Goal: Task Accomplishment & Management: Use online tool/utility

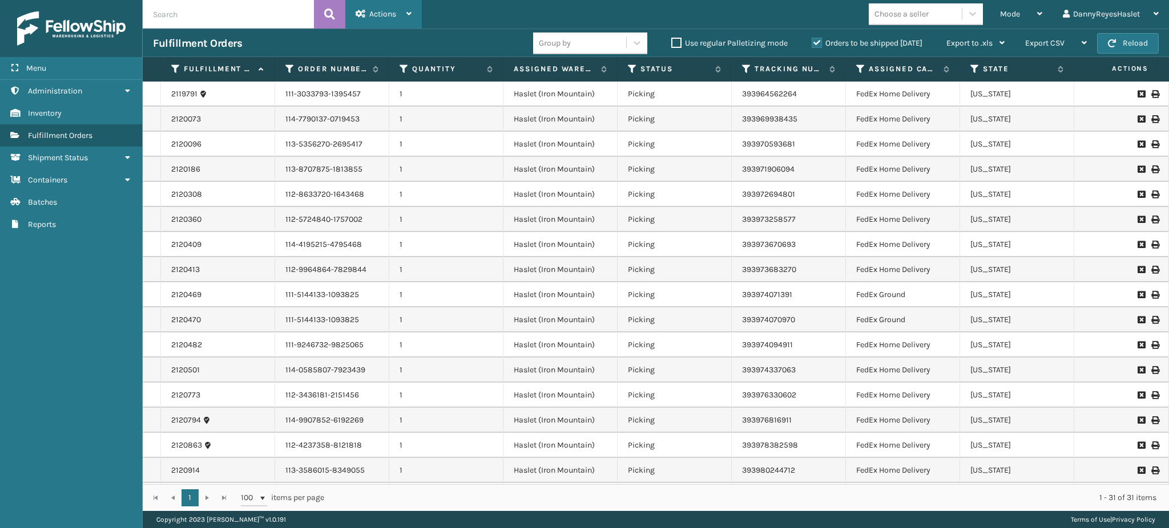
click at [406, 7] on div "Actions" at bounding box center [384, 14] width 56 height 29
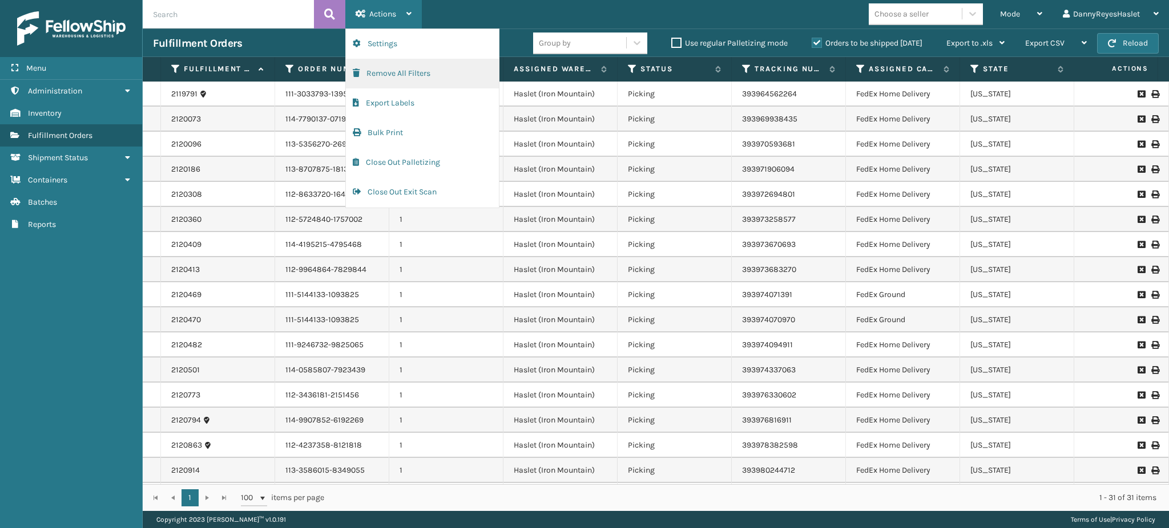
click at [417, 79] on button "Remove All Filters" at bounding box center [422, 74] width 153 height 30
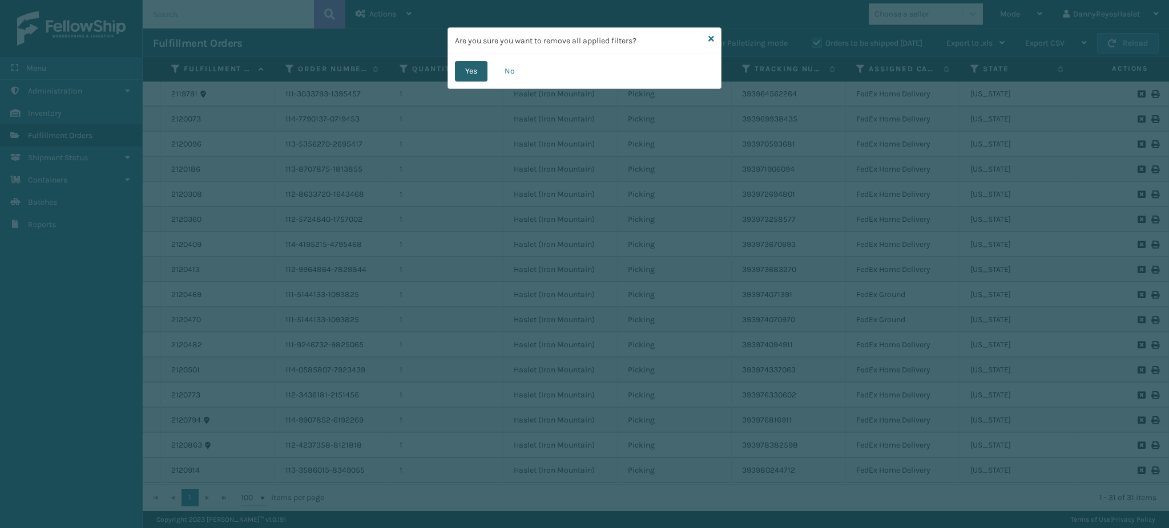
click at [472, 75] on button "Yes" at bounding box center [471, 71] width 33 height 21
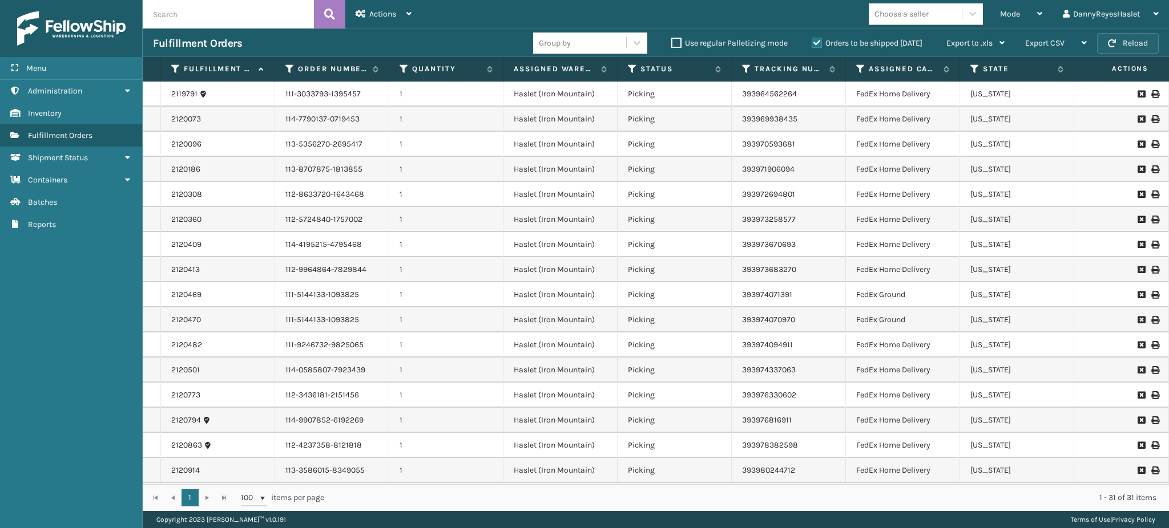
click at [1126, 41] on button "Reload" at bounding box center [1128, 43] width 62 height 21
click at [1016, 19] on div "Mode" at bounding box center [1021, 14] width 42 height 29
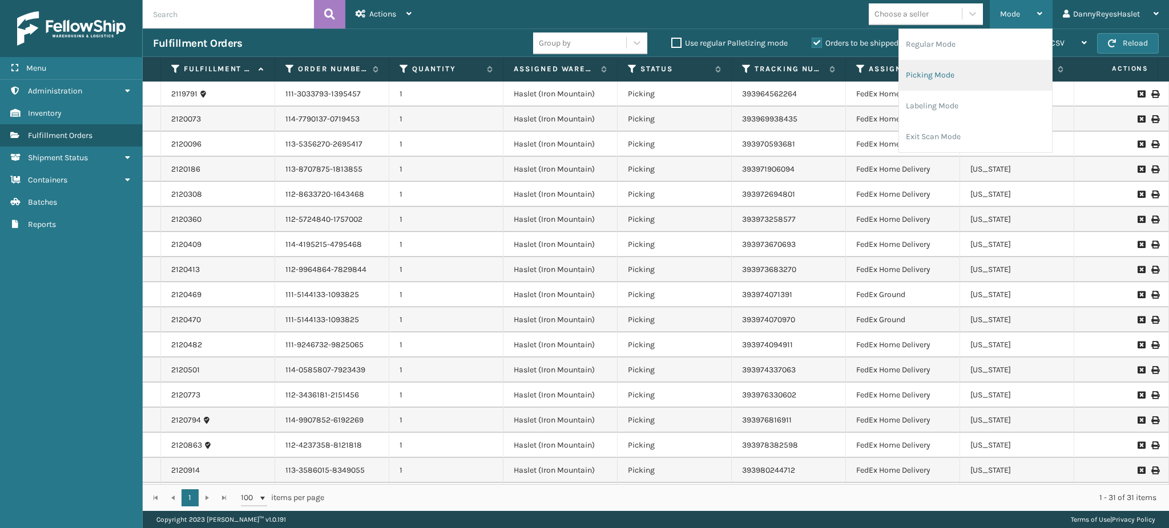
click at [962, 79] on li "Picking Mode" at bounding box center [975, 75] width 153 height 31
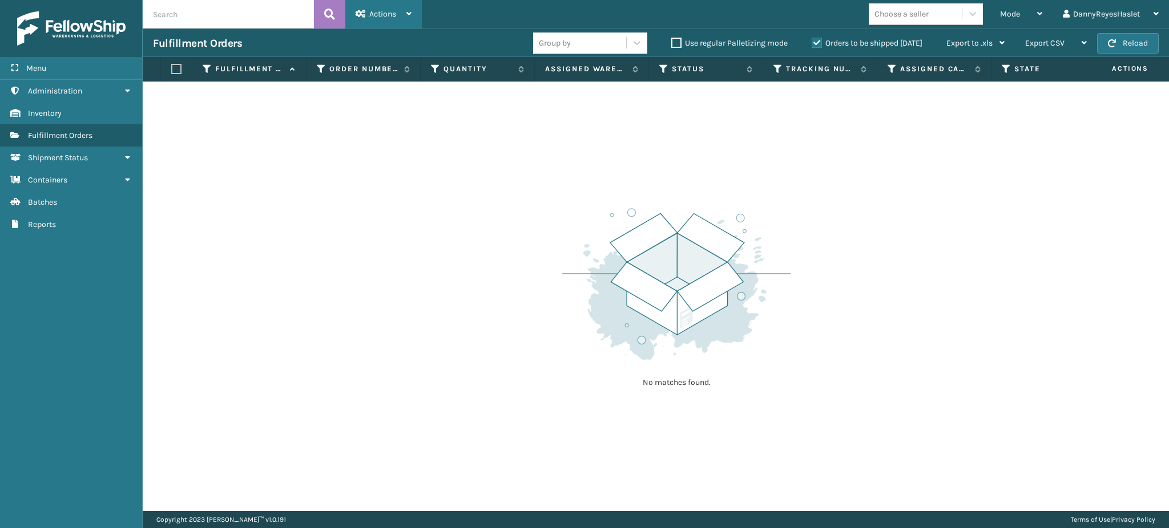
click at [402, 10] on div "Actions" at bounding box center [384, 14] width 56 height 29
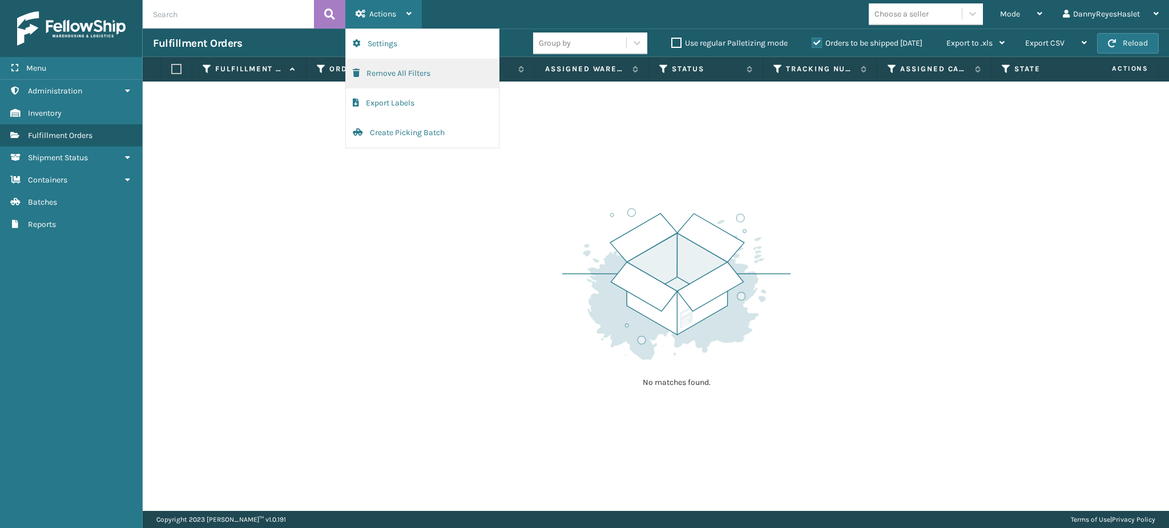
click at [396, 72] on button "Remove All Filters" at bounding box center [422, 74] width 153 height 30
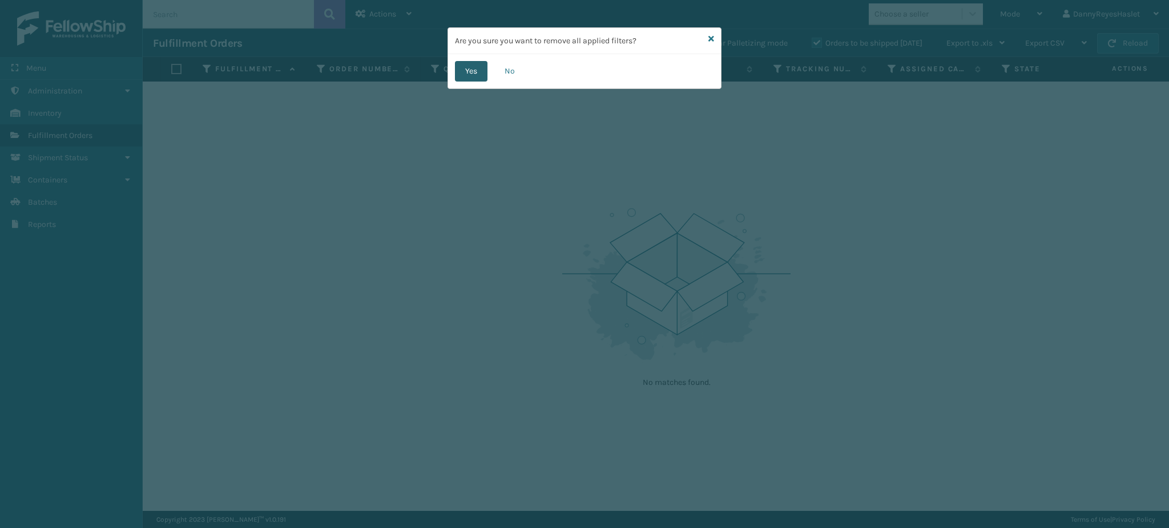
click at [467, 76] on button "Yes" at bounding box center [471, 71] width 33 height 21
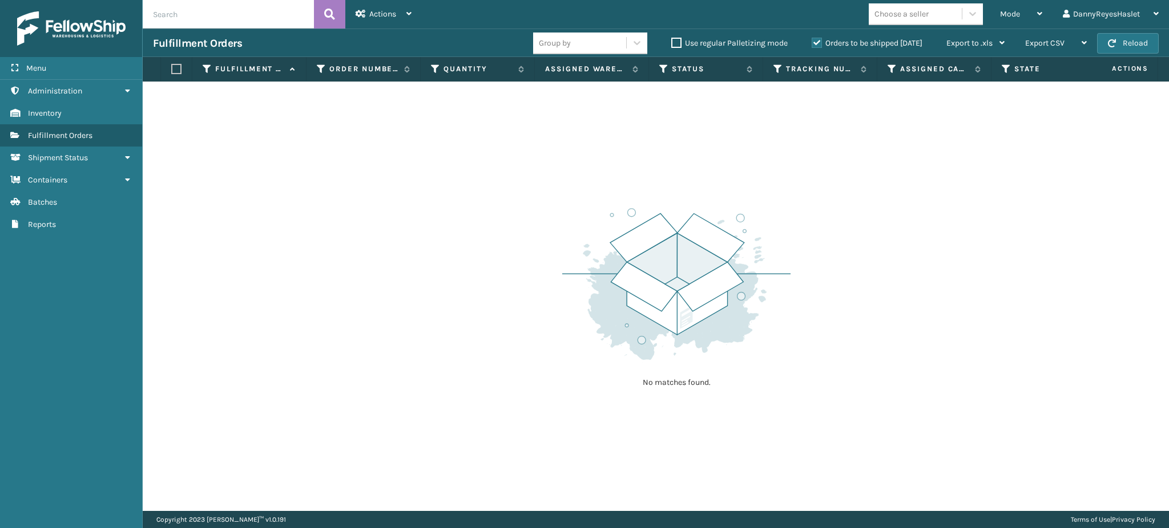
click at [1109, 55] on div "Fulfillment Orders Group by Use regular Palletizing mode Orders to be shipped […" at bounding box center [656, 43] width 1026 height 29
click at [1107, 52] on button "Reload" at bounding box center [1128, 43] width 62 height 21
click at [1029, 16] on div "Mode" at bounding box center [1021, 14] width 42 height 29
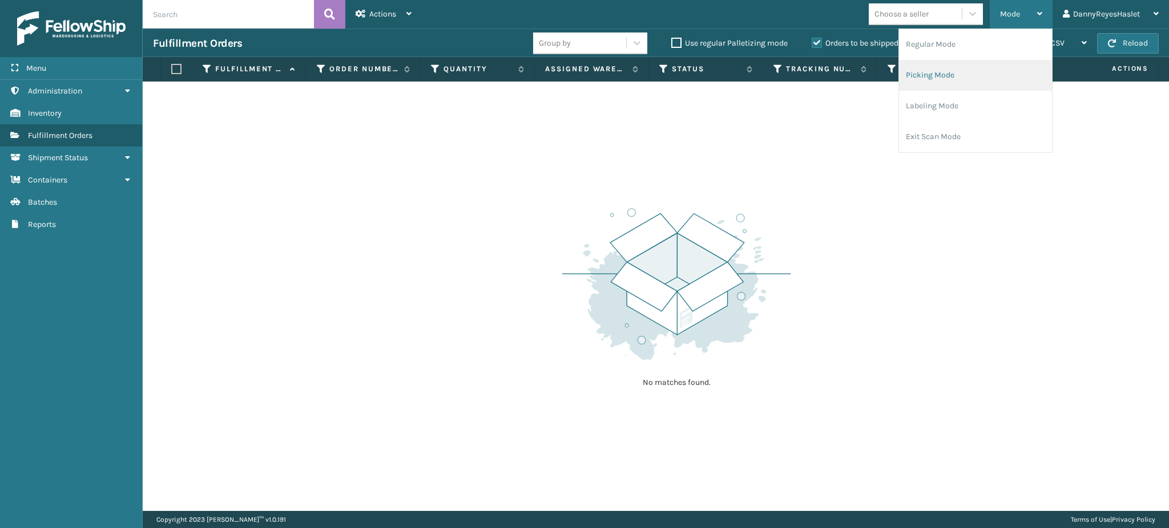
click at [972, 73] on li "Picking Mode" at bounding box center [975, 75] width 153 height 31
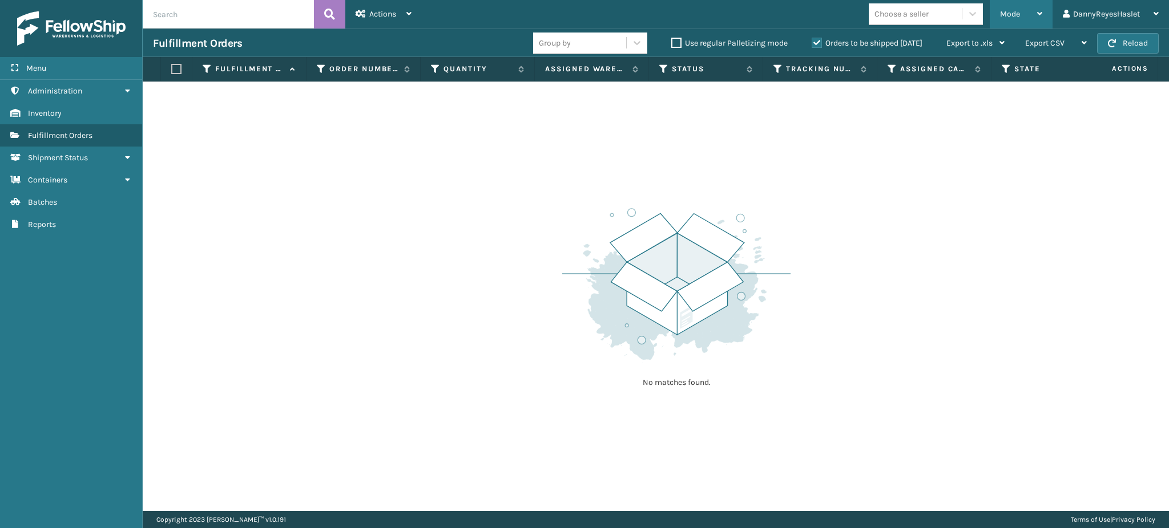
click at [1022, 19] on div "Mode" at bounding box center [1021, 14] width 42 height 29
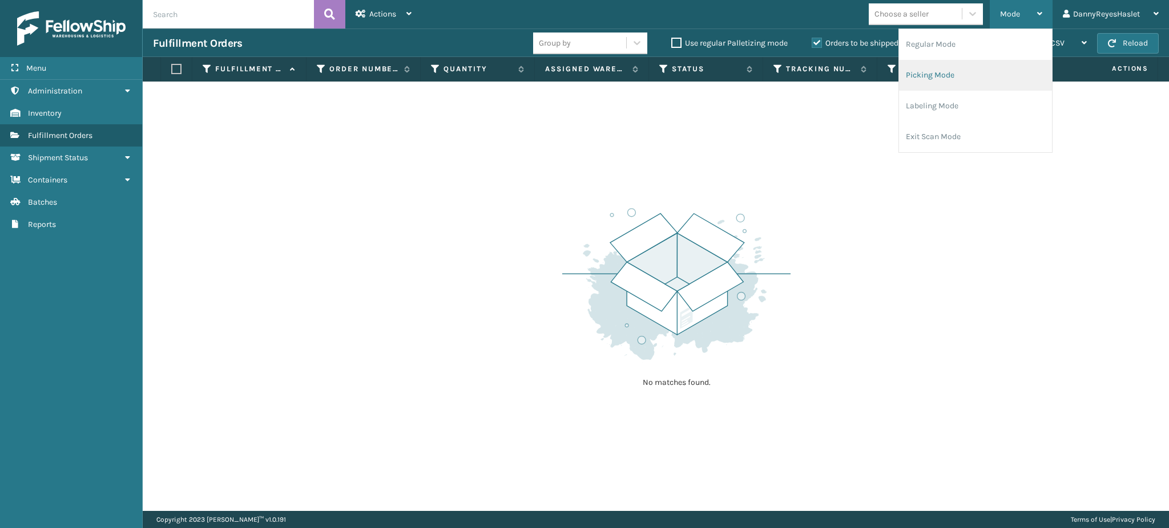
click at [964, 76] on li "Picking Mode" at bounding box center [975, 75] width 153 height 31
